Goal: Information Seeking & Learning: Learn about a topic

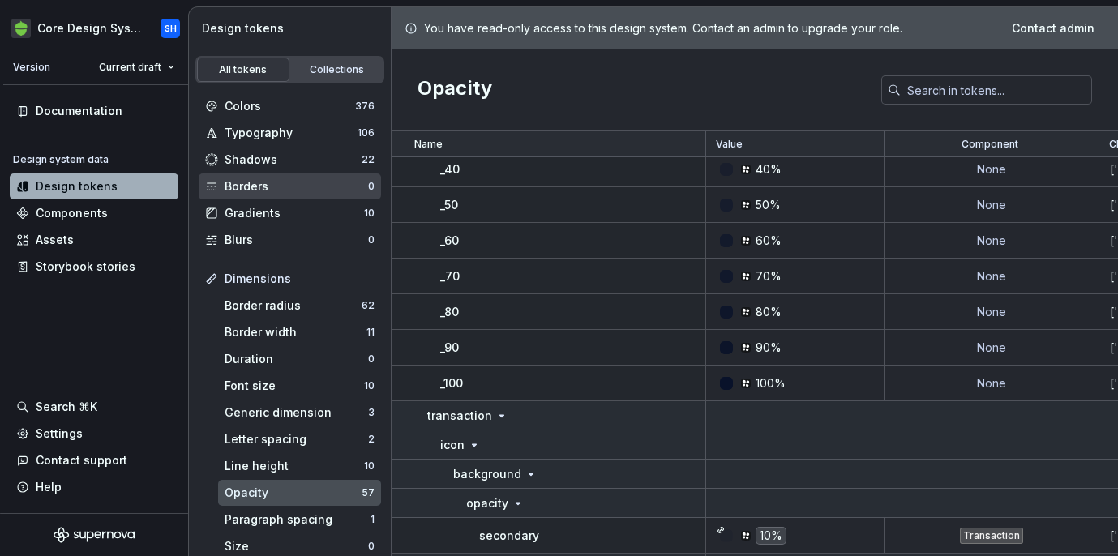
scroll to position [1619, 0]
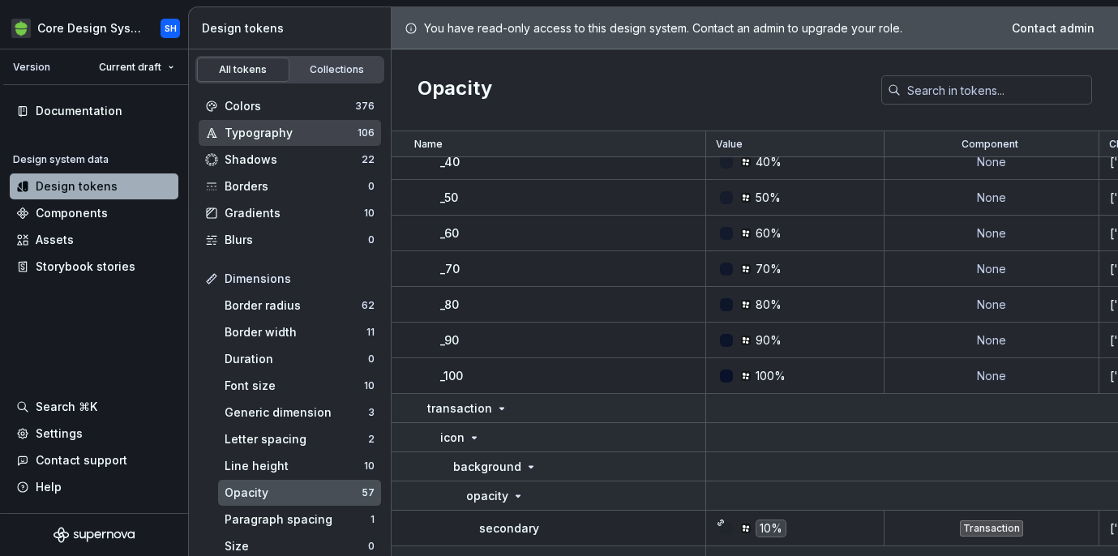
click at [293, 137] on div "Typography" at bounding box center [291, 133] width 133 height 16
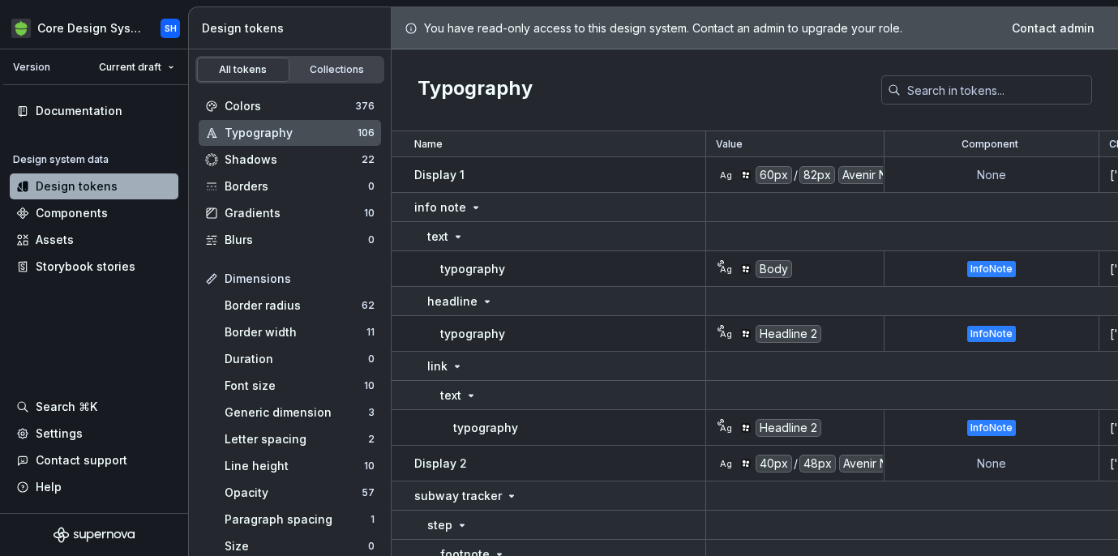
click at [449, 179] on p "Display 1" at bounding box center [439, 175] width 50 height 16
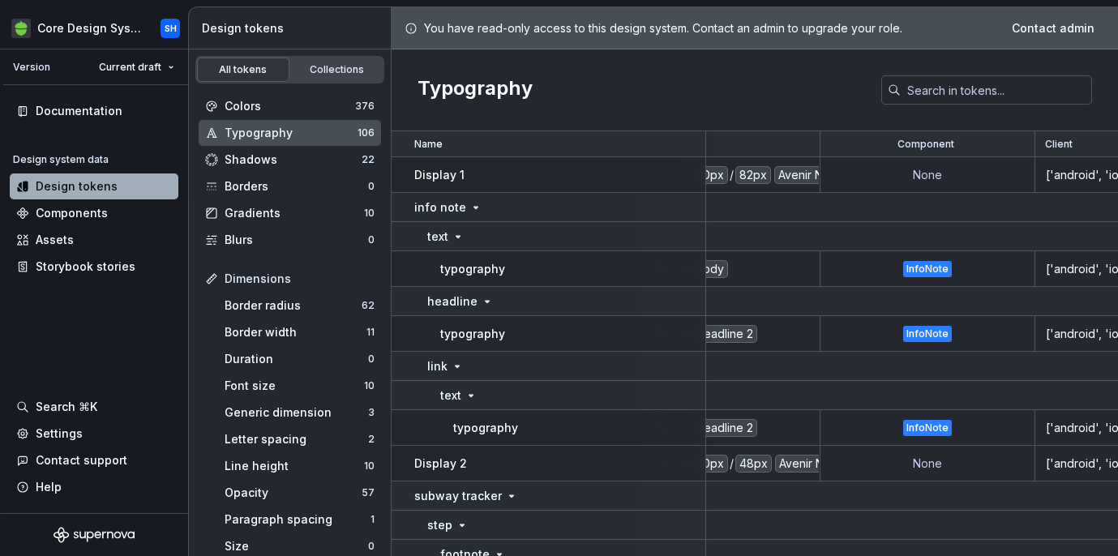
scroll to position [0, 105]
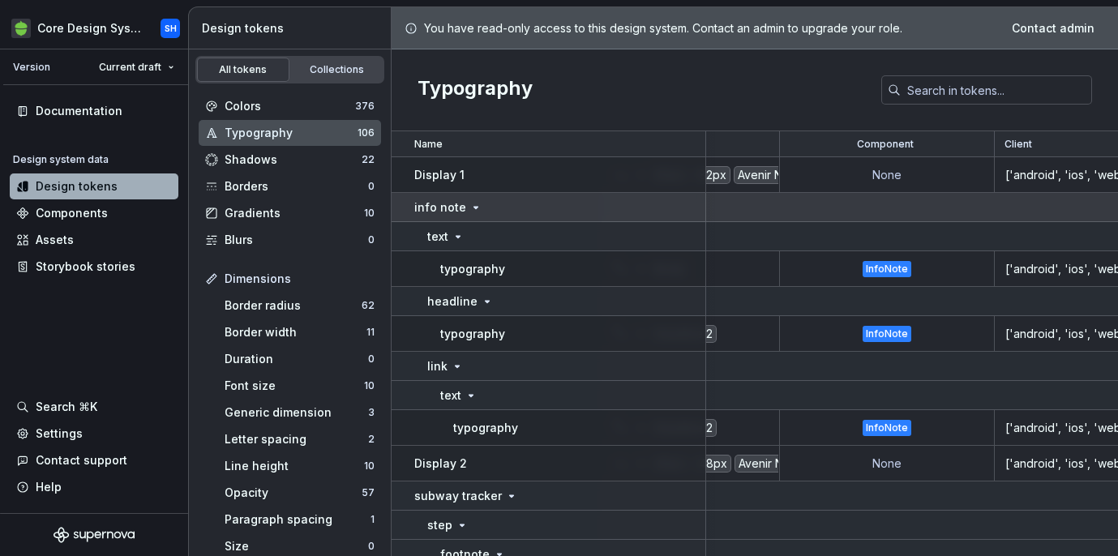
click at [470, 205] on icon at bounding box center [476, 207] width 13 height 13
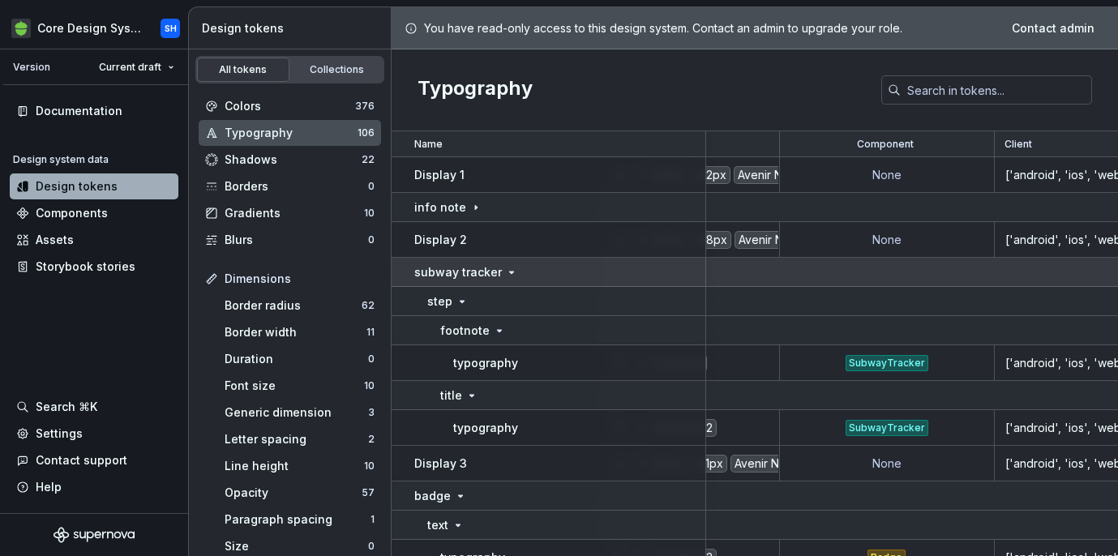
click at [508, 277] on icon at bounding box center [511, 272] width 13 height 13
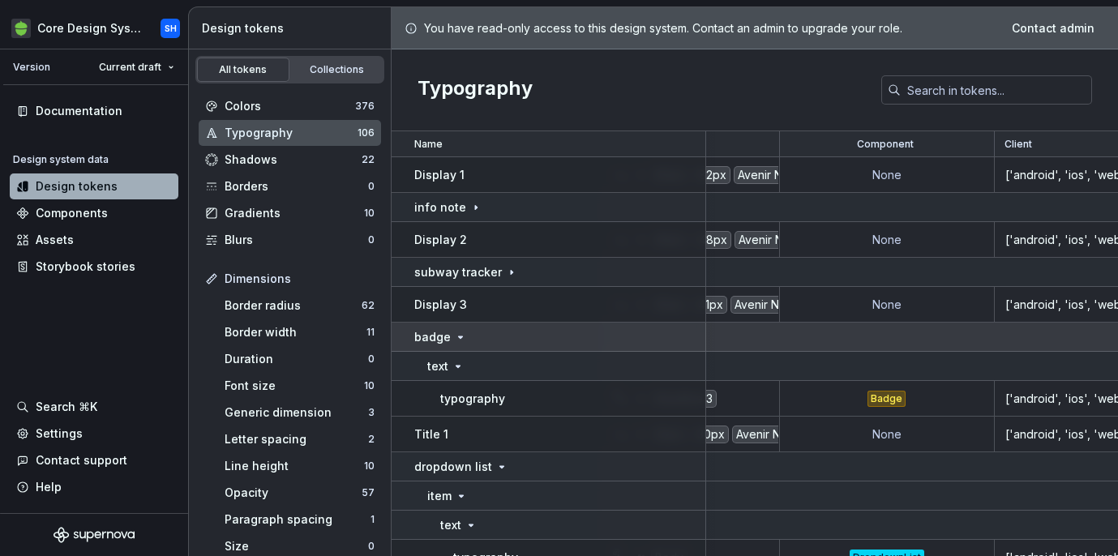
click at [464, 333] on icon at bounding box center [460, 337] width 13 height 13
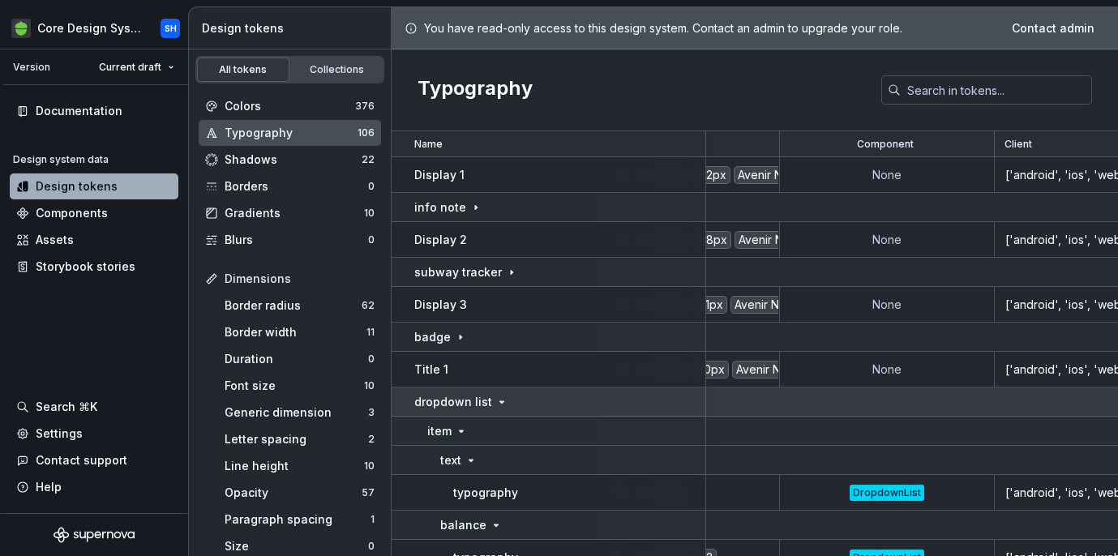
click at [504, 406] on div "dropdown list" at bounding box center [559, 402] width 290 height 16
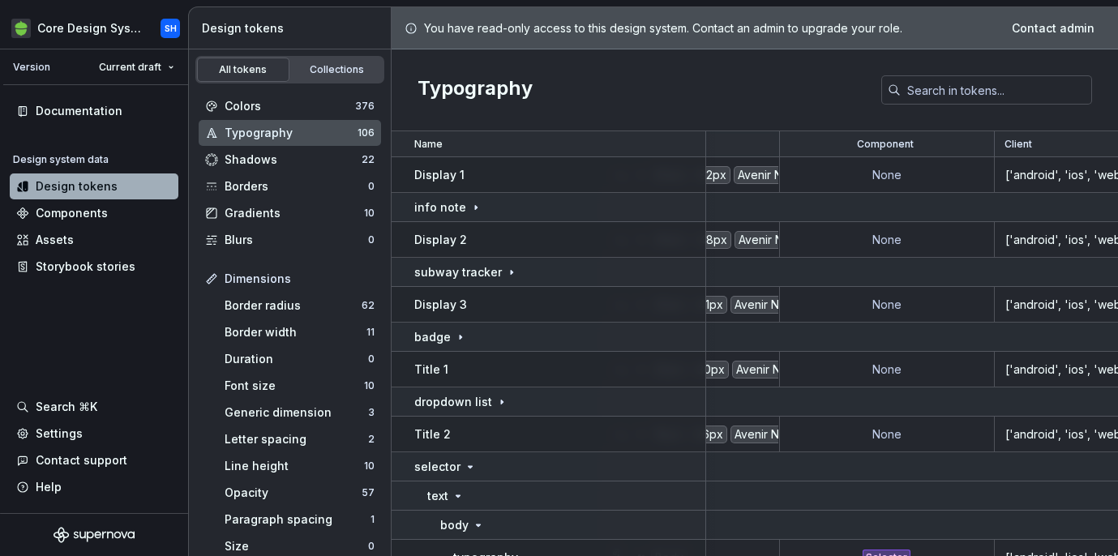
click at [721, 145] on div "Value" at bounding box center [691, 144] width 158 height 13
click at [759, 180] on div "Avenir Next" at bounding box center [769, 175] width 70 height 18
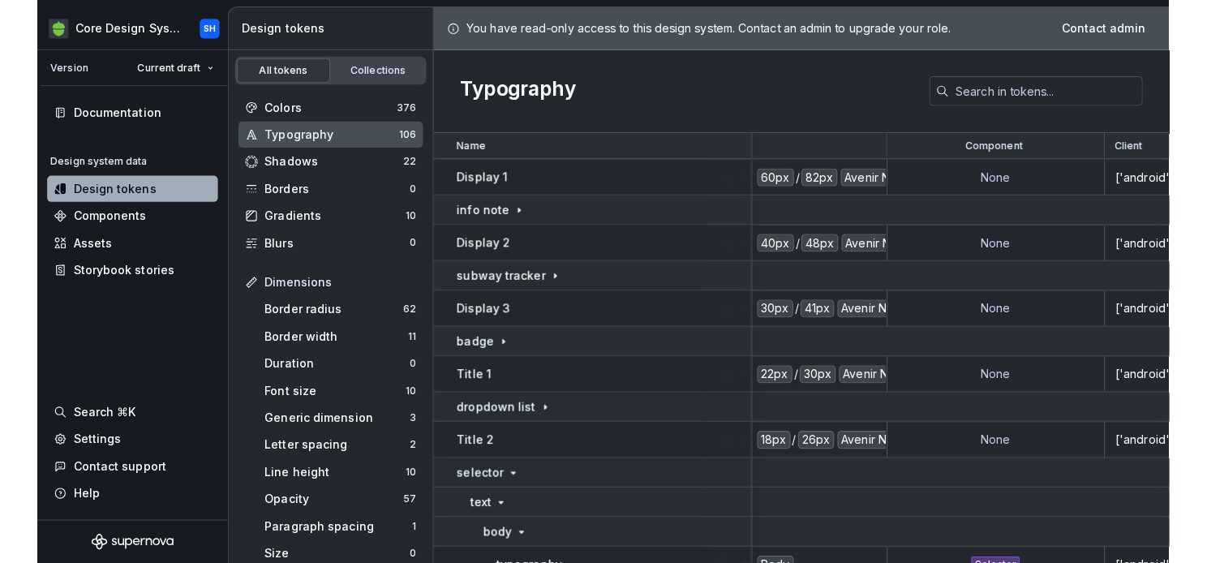
scroll to position [0, 0]
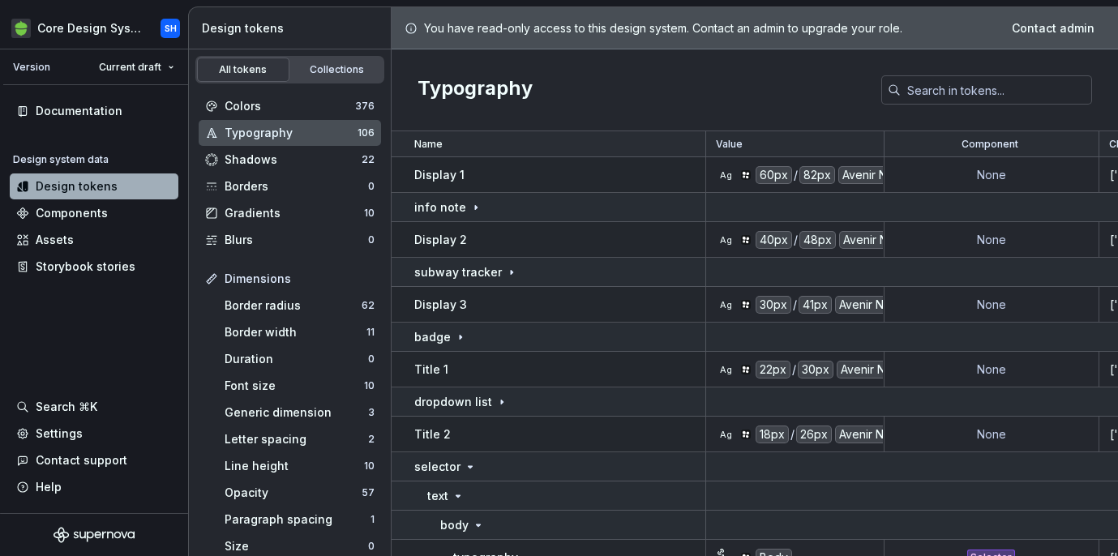
click at [745, 128] on div "Typography" at bounding box center [755, 90] width 727 height 82
click at [743, 179] on icon at bounding box center [746, 175] width 10 height 10
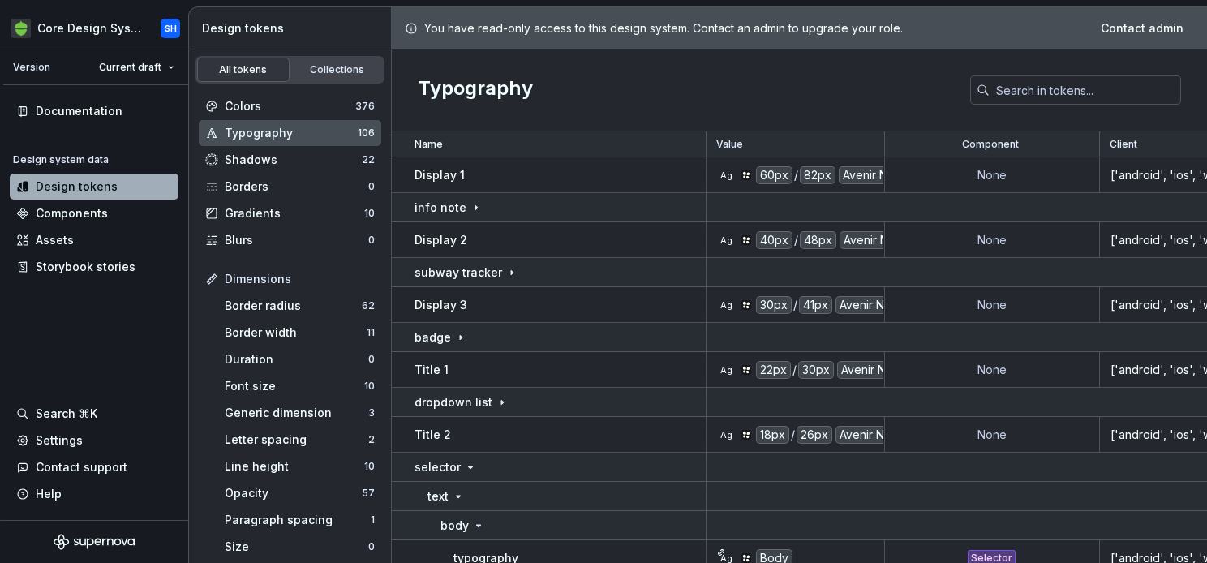
click at [706, 174] on div at bounding box center [711, 175] width 10 height 36
drag, startPoint x: 757, startPoint y: 173, endPoint x: 881, endPoint y: 154, distance: 125.5
click at [761, 172] on div "60px" at bounding box center [774, 175] width 36 height 18
click at [864, 162] on td "Ag 60px / 82px Avenir Next Demi Bold" at bounding box center [795, 175] width 178 height 36
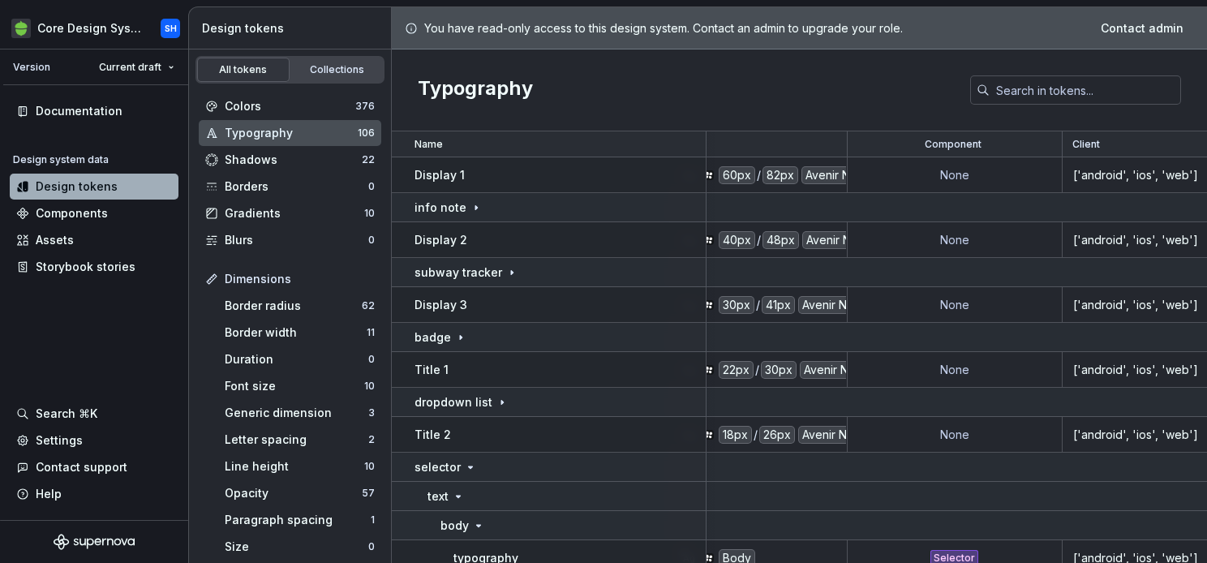
scroll to position [0, 18]
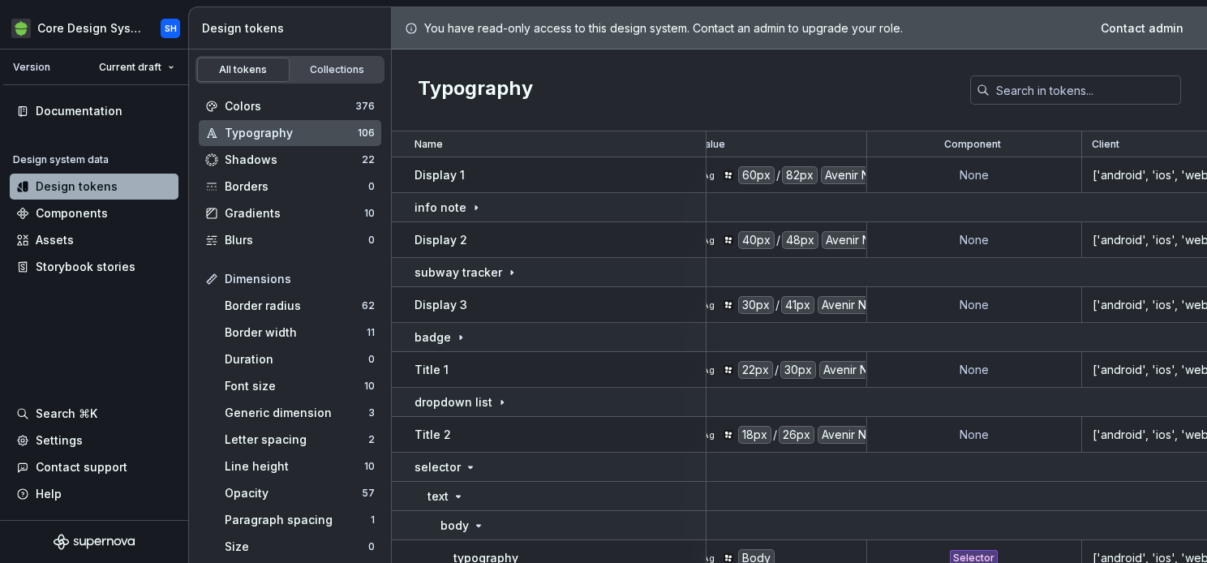
click at [809, 175] on div "82px" at bounding box center [800, 175] width 36 height 18
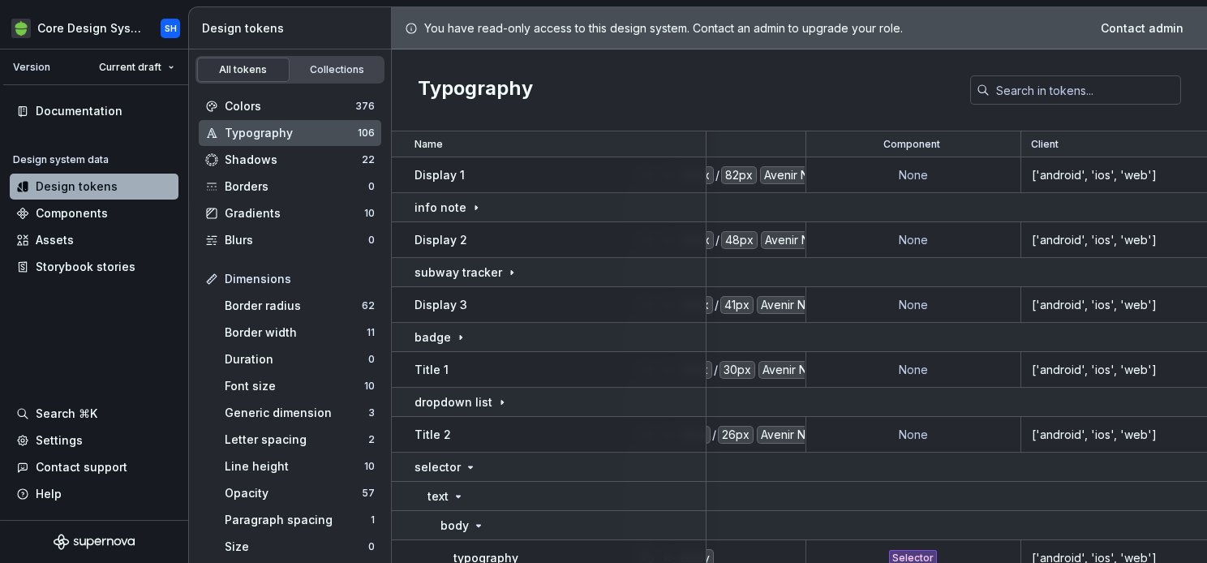
scroll to position [0, 0]
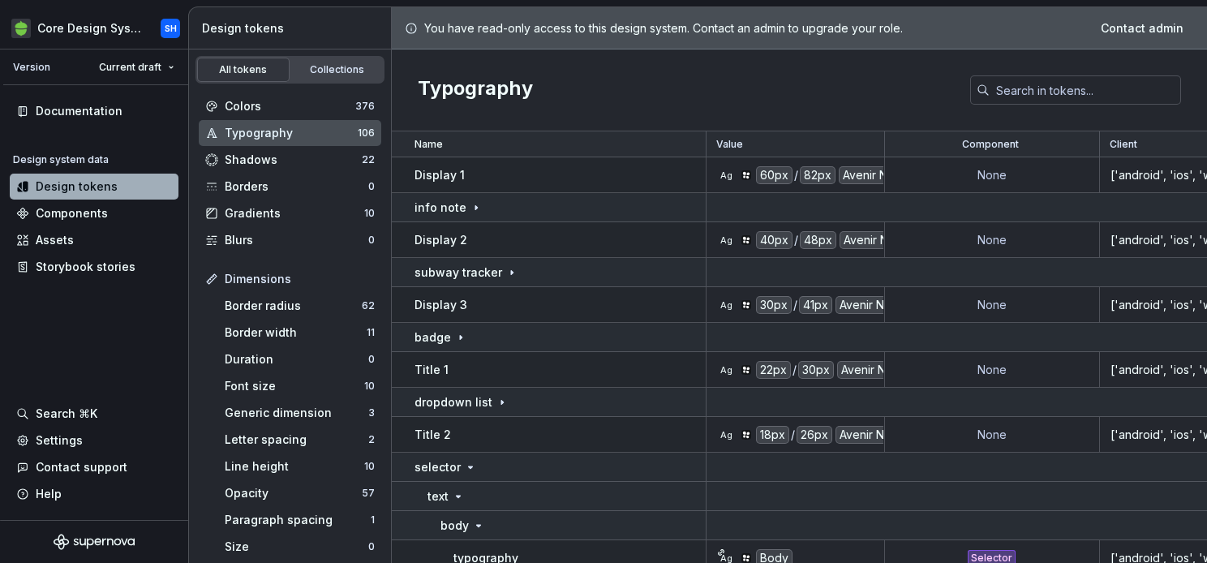
click at [764, 161] on td "Ag 60px / 82px Avenir Next Demi Bold" at bounding box center [795, 175] width 178 height 36
click at [785, 139] on div "Value" at bounding box center [795, 144] width 158 height 13
click at [298, 462] on div "Line height" at bounding box center [294, 466] width 139 height 16
